Goal: Information Seeking & Learning: Learn about a topic

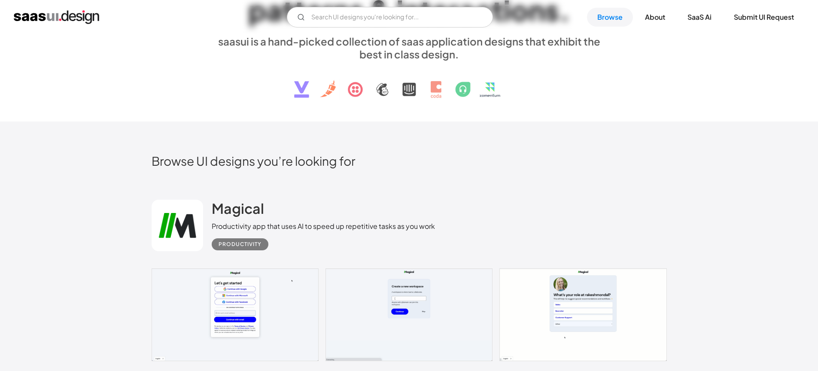
scroll to position [8, 0]
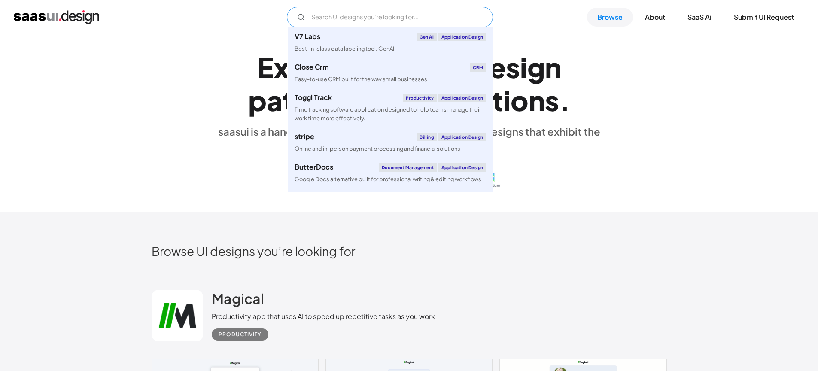
click at [364, 27] on input "Email Form" at bounding box center [390, 17] width 206 height 21
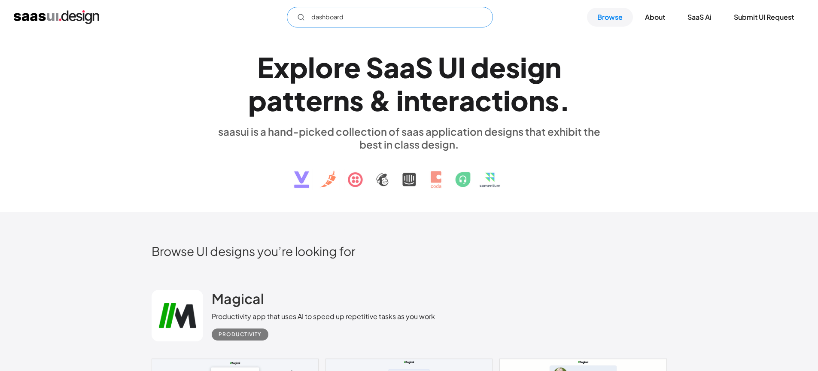
click at [373, 25] on input "dashboard" at bounding box center [390, 17] width 206 height 21
click at [373, 23] on input "dashboard" at bounding box center [390, 17] width 206 height 21
click at [370, 18] on input "dashboard" at bounding box center [390, 17] width 206 height 21
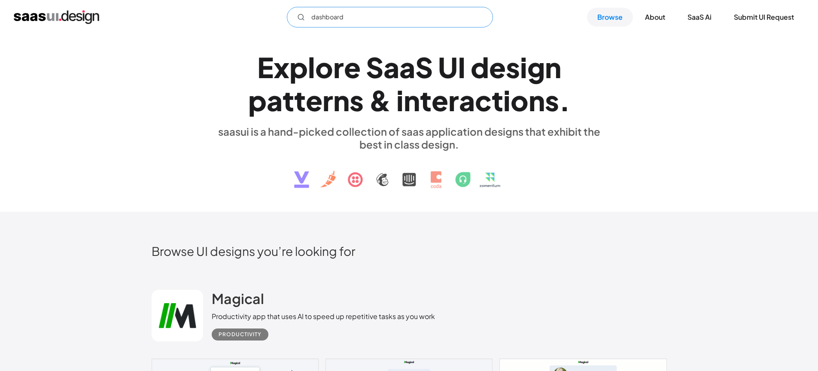
click at [370, 18] on input "dashboard" at bounding box center [390, 17] width 206 height 21
click at [193, 56] on div "E x p l o r e S a a S U I d e s i g n p a t t e r n s & i n t e r a c t i o n s…" at bounding box center [409, 119] width 515 height 154
click at [314, 17] on input "dashboard" at bounding box center [390, 17] width 206 height 21
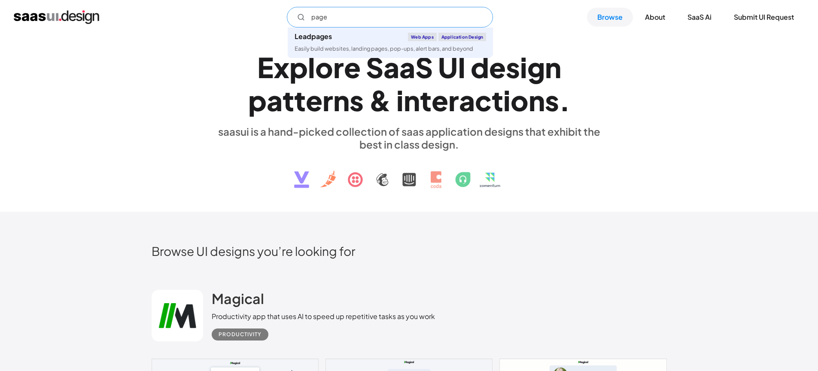
type input "page"
click at [377, 16] on input "page" at bounding box center [390, 17] width 206 height 21
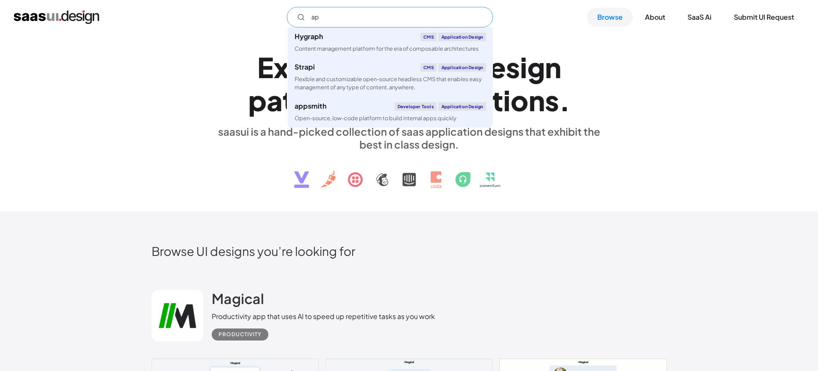
type input "a"
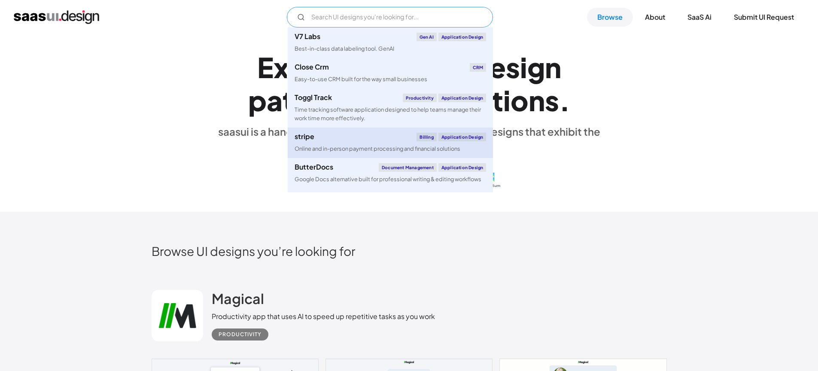
click at [332, 141] on div "stripe Billing Application Design" at bounding box center [391, 137] width 192 height 9
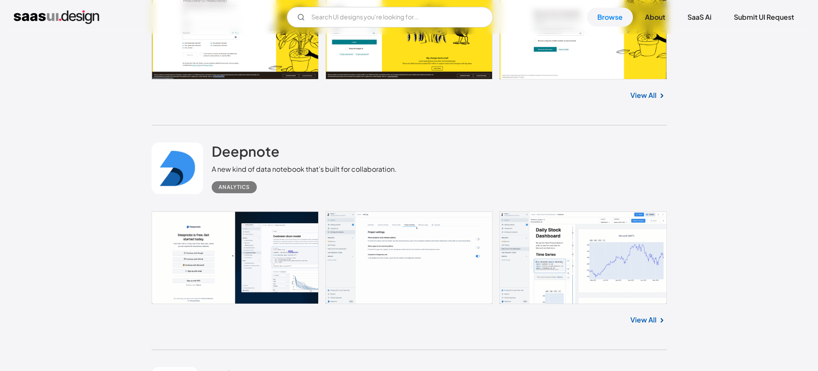
scroll to position [5468, 0]
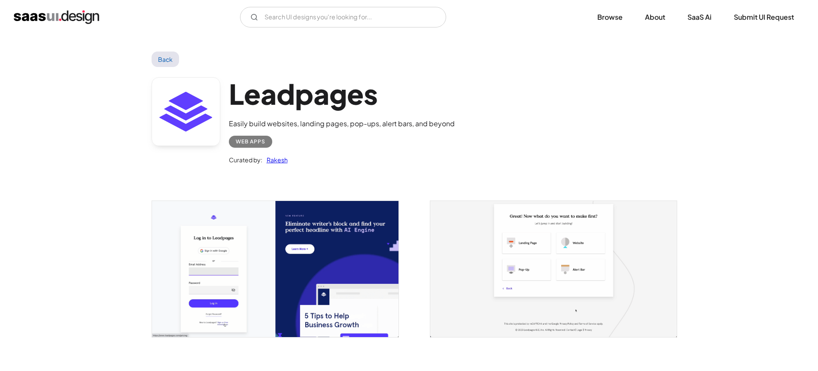
click at [161, 64] on link "Back" at bounding box center [166, 59] width 28 height 15
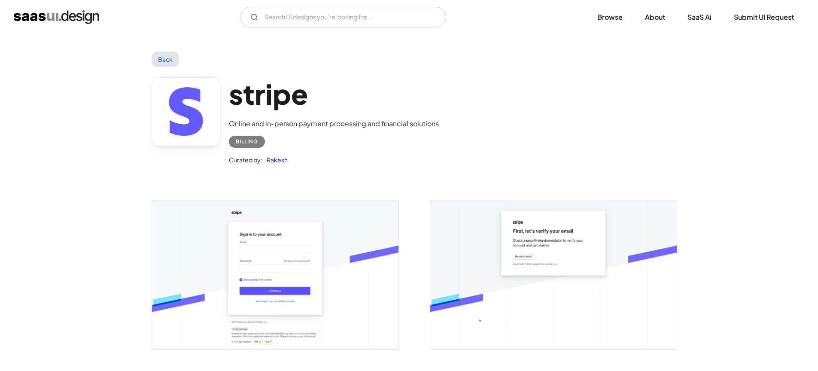
click at [179, 58] on div "Back" at bounding box center [409, 59] width 515 height 15
click at [161, 60] on link "Back" at bounding box center [166, 59] width 28 height 15
click at [161, 58] on link "Back" at bounding box center [166, 59] width 28 height 15
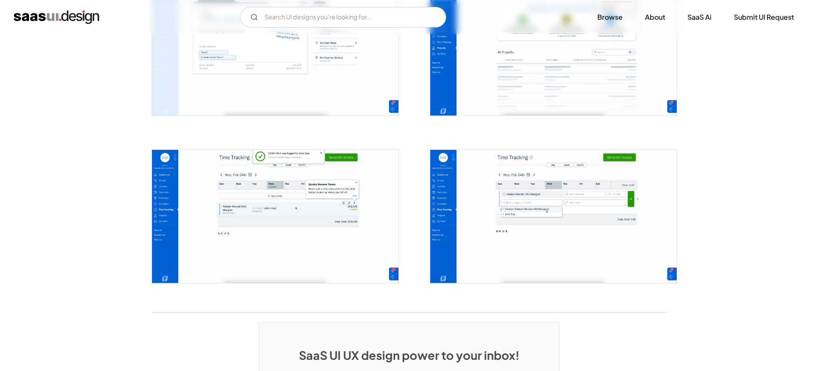
scroll to position [1830, 0]
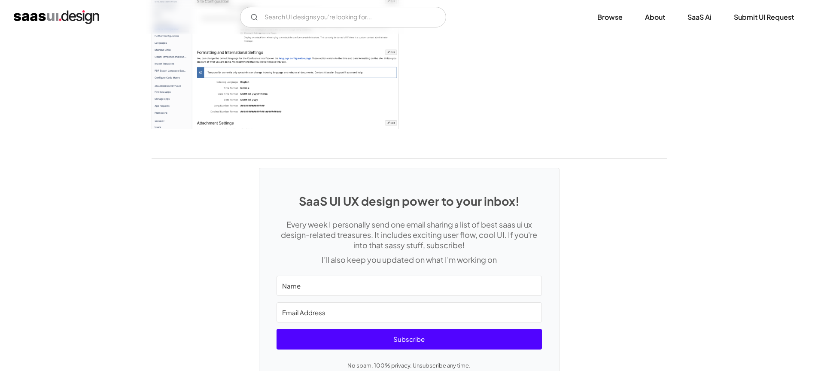
scroll to position [2488, 0]
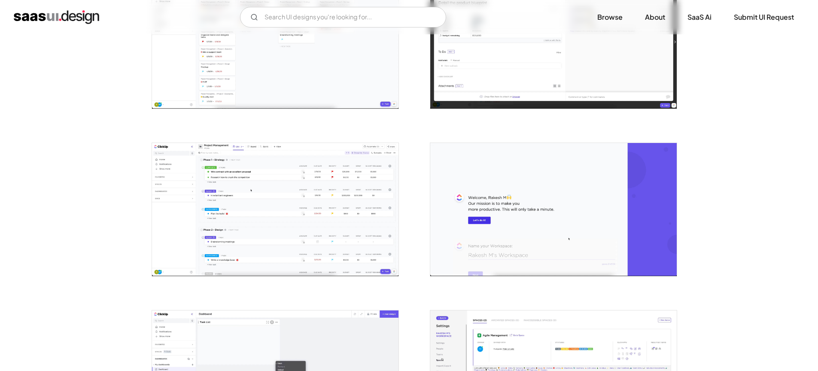
scroll to position [1647, 0]
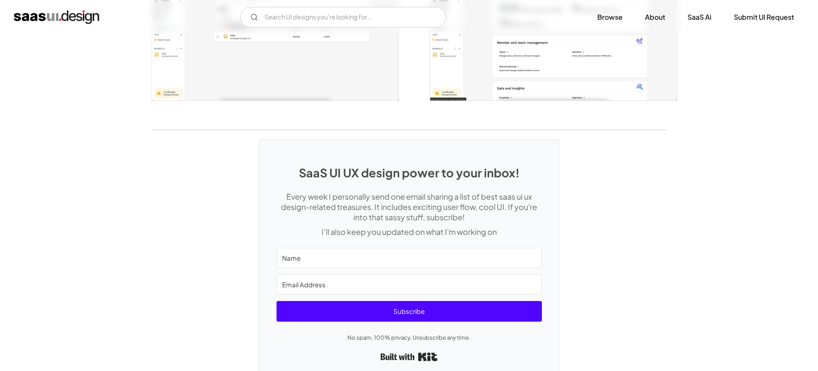
scroll to position [2109, 0]
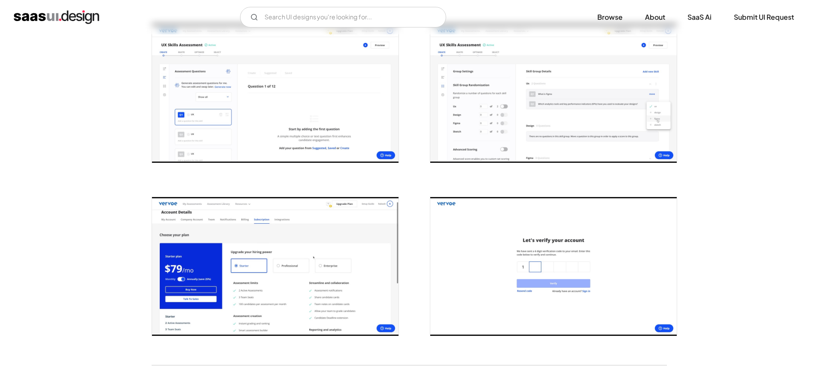
scroll to position [1753, 0]
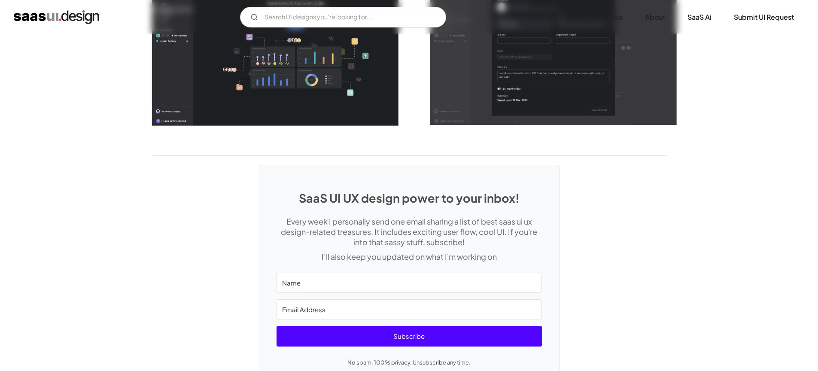
scroll to position [2370, 0]
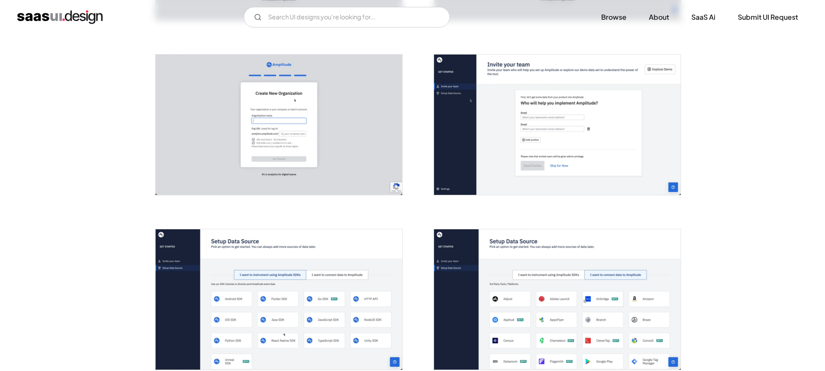
scroll to position [938, 0]
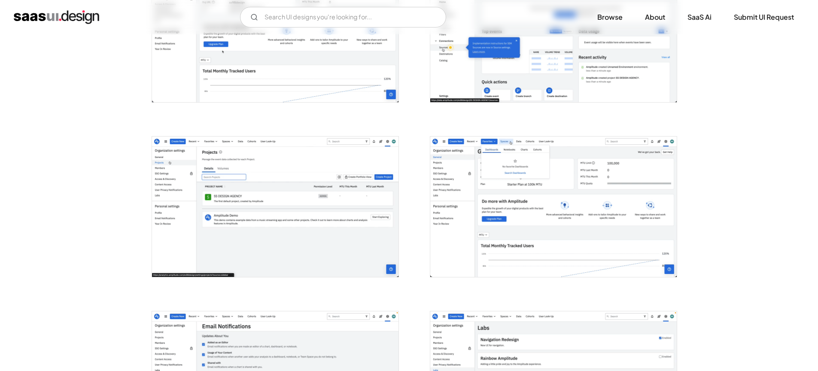
click at [287, 203] on img "open lightbox" at bounding box center [275, 207] width 247 height 140
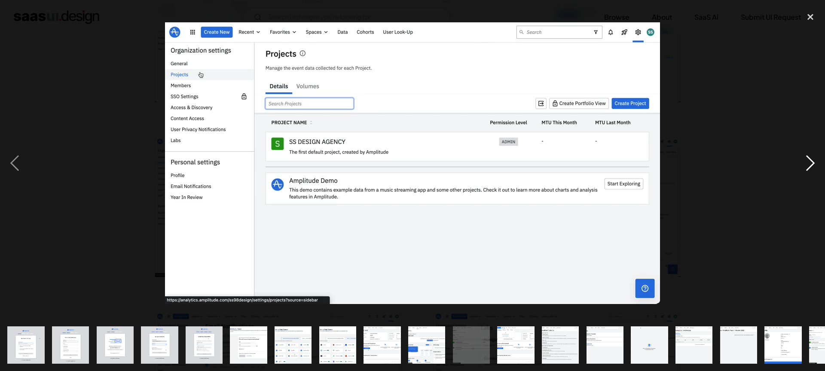
click at [805, 161] on div "next image" at bounding box center [809, 163] width 29 height 312
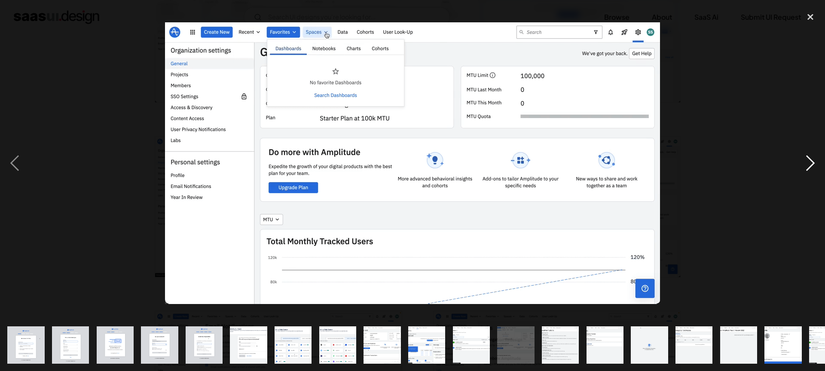
click at [805, 161] on div "next image" at bounding box center [809, 163] width 29 height 312
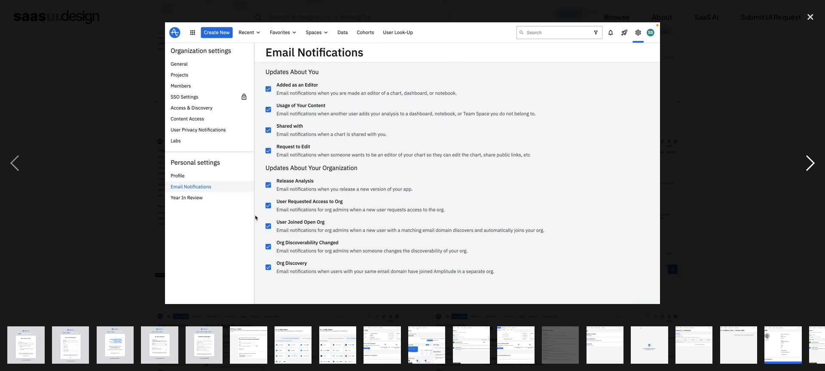
click at [805, 161] on div "next image" at bounding box center [809, 163] width 29 height 312
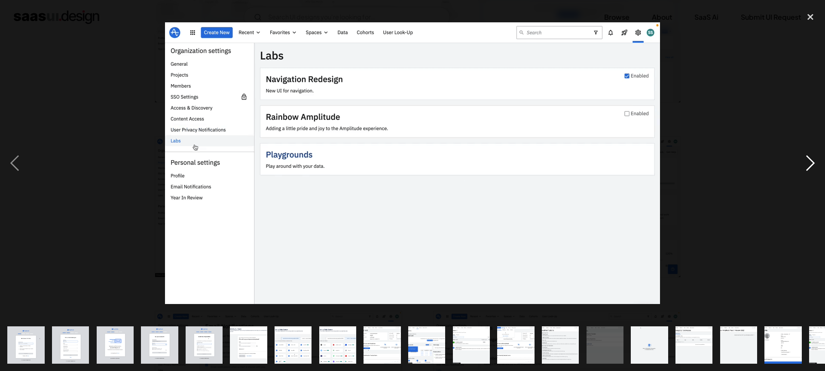
click at [805, 161] on div "next image" at bounding box center [809, 163] width 29 height 312
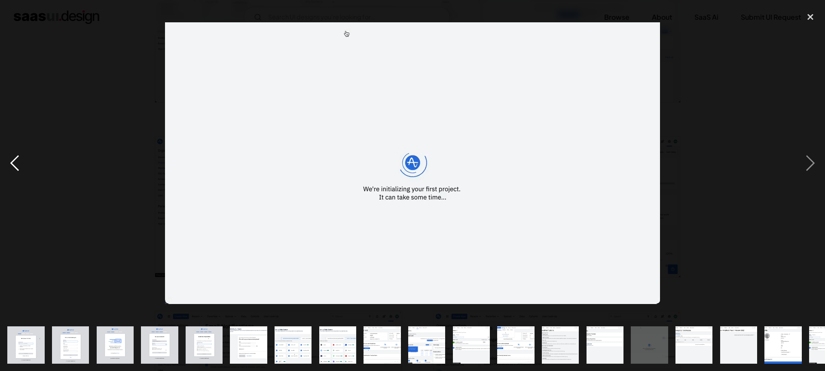
click at [10, 165] on div "previous image" at bounding box center [14, 163] width 29 height 312
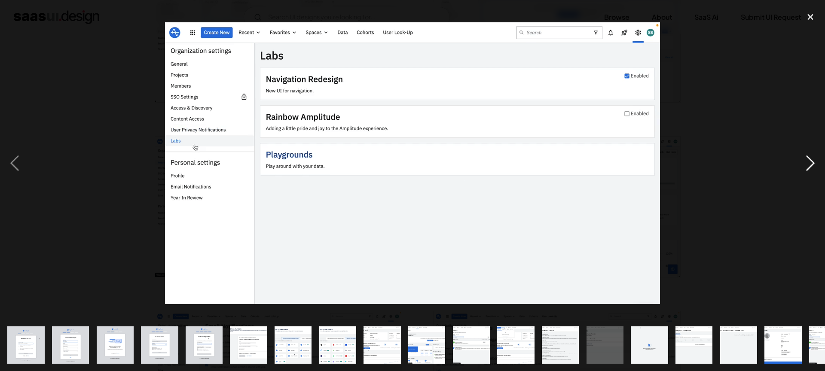
click at [807, 157] on div "next image" at bounding box center [809, 163] width 29 height 312
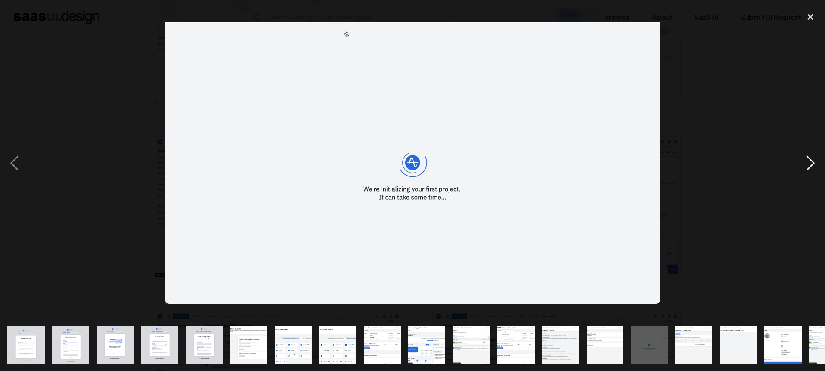
click at [807, 157] on div "next image" at bounding box center [809, 163] width 29 height 312
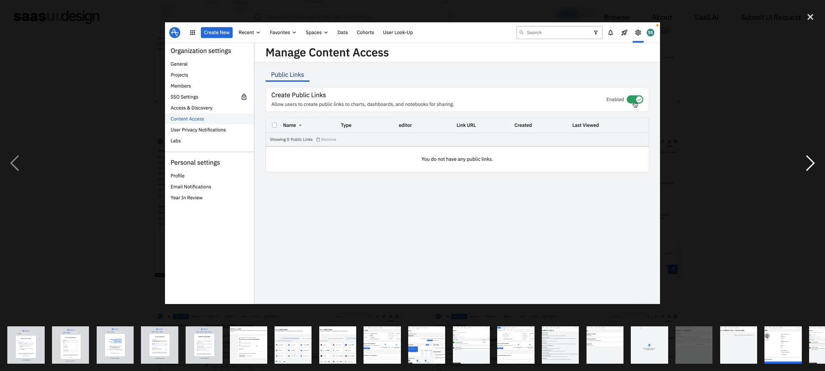
click at [807, 157] on div "next image" at bounding box center [809, 163] width 29 height 312
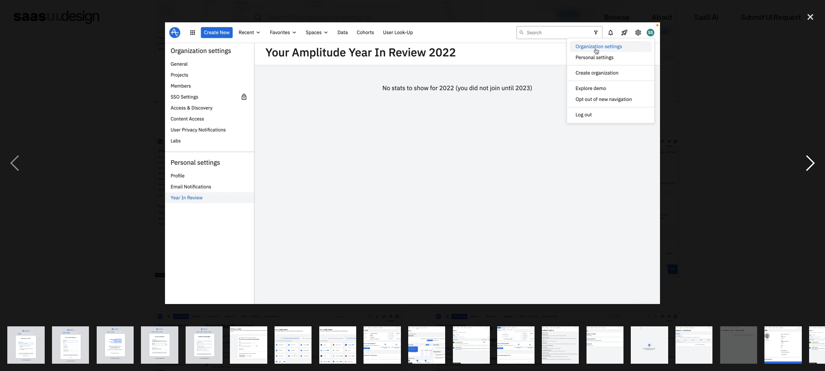
click at [807, 157] on div "next image" at bounding box center [809, 163] width 29 height 312
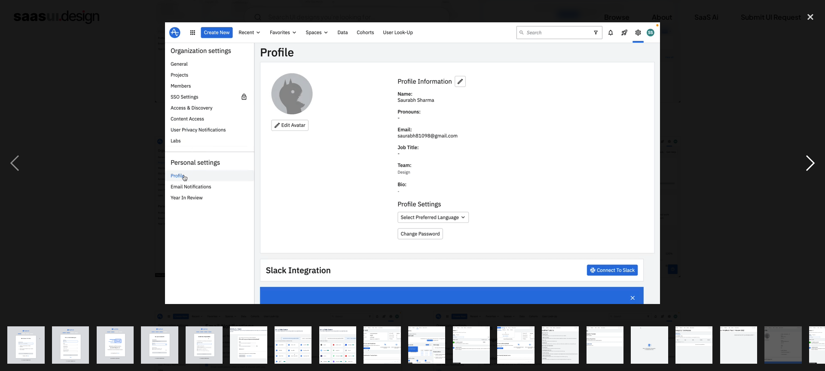
click at [807, 157] on div "next image" at bounding box center [809, 163] width 29 height 312
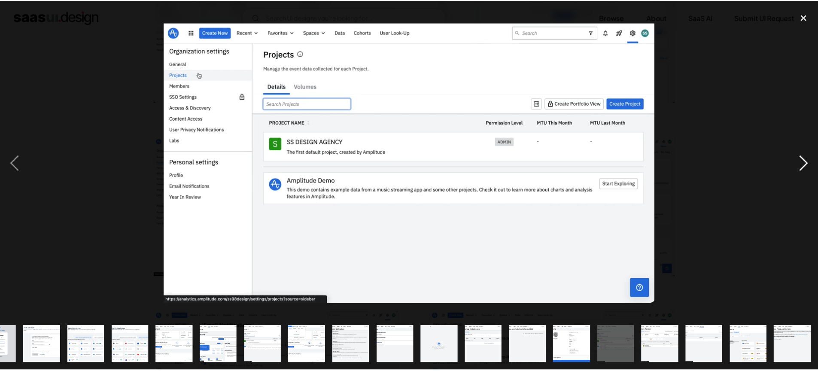
scroll to position [0, 207]
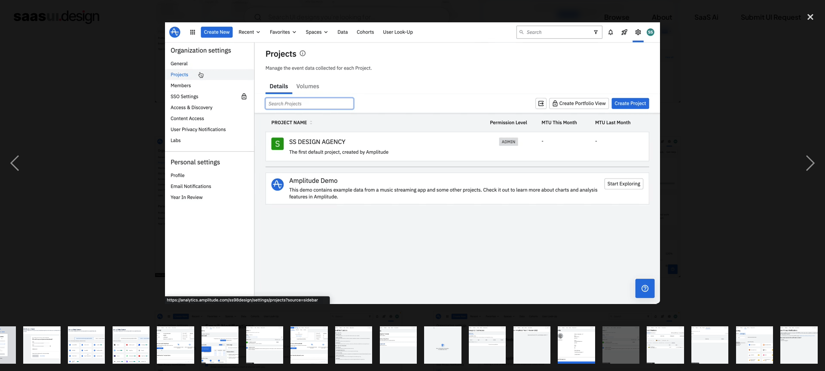
click at [719, 66] on div at bounding box center [412, 163] width 825 height 312
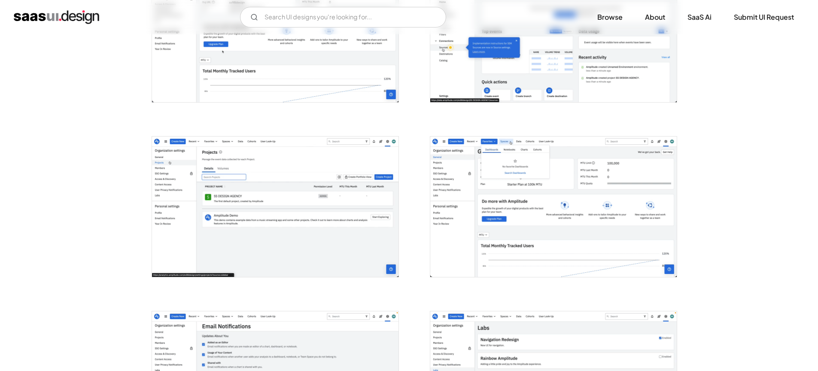
scroll to position [0, 0]
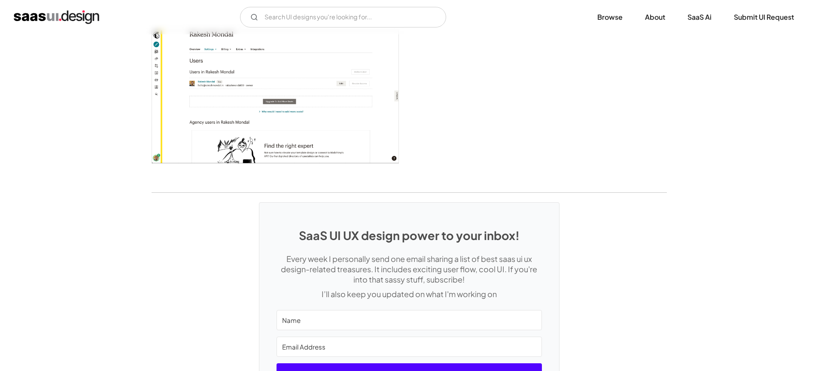
scroll to position [2215, 0]
